Goal: Task Accomplishment & Management: Manage account settings

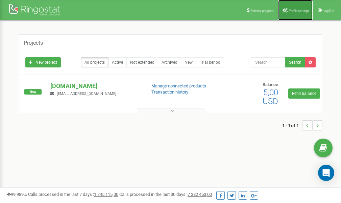
click at [297, 9] on span "Profile settings" at bounding box center [299, 11] width 21 height 4
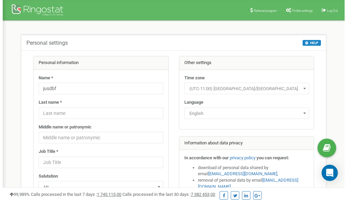
scroll to position [34, 0]
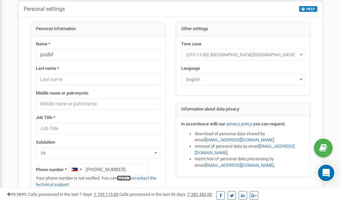
click at [129, 177] on link "verify it" at bounding box center [124, 177] width 14 height 5
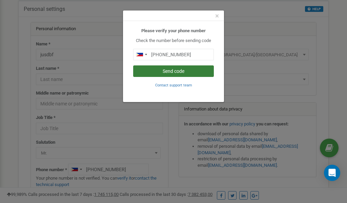
click at [178, 73] on button "Send code" at bounding box center [173, 71] width 81 height 12
